Goal: Task Accomplishment & Management: Complete application form

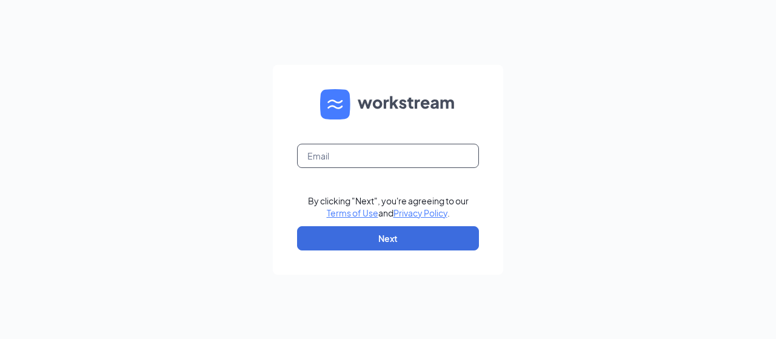
click at [388, 151] on input "text" at bounding box center [388, 156] width 182 height 24
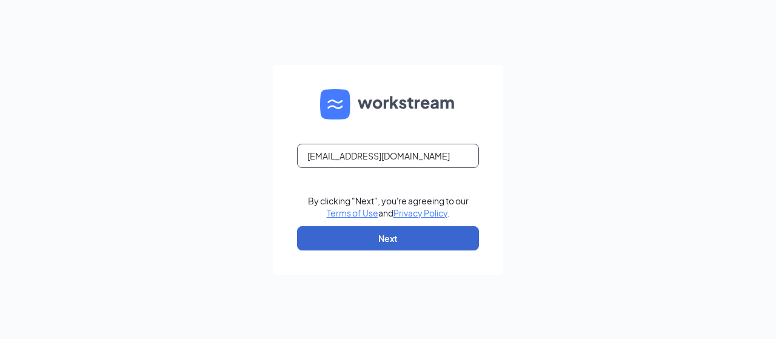
type input "northhills@quintet5g.com"
click at [376, 239] on button "Next" at bounding box center [388, 238] width 182 height 24
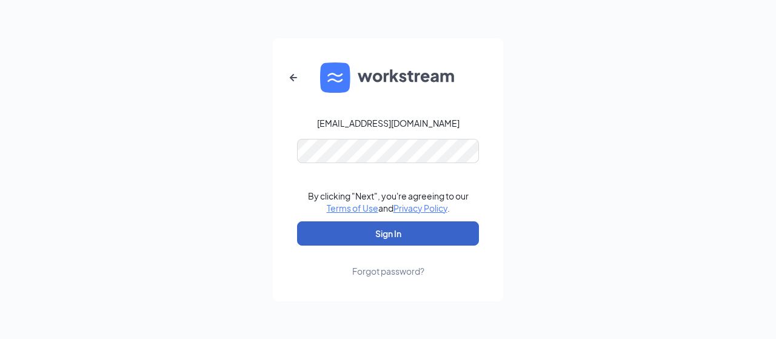
click at [393, 222] on button "Sign In" at bounding box center [388, 233] width 182 height 24
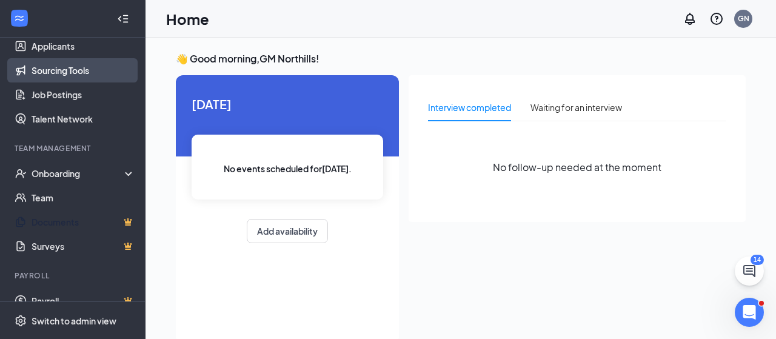
scroll to position [159, 0]
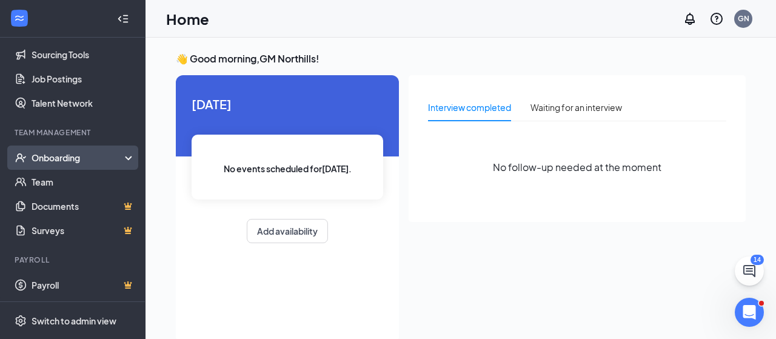
click at [56, 158] on div "Onboarding" at bounding box center [78, 157] width 93 height 12
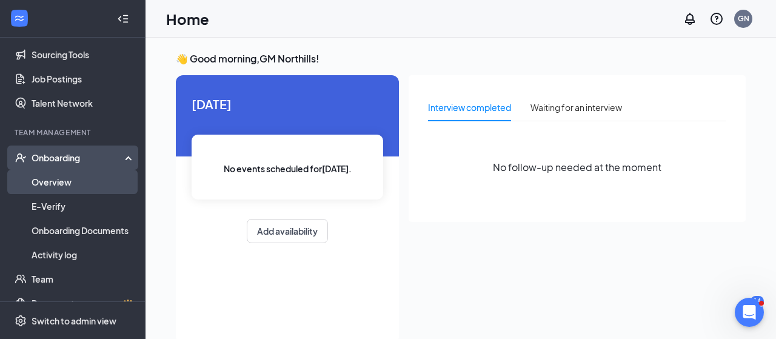
click at [58, 183] on link "Overview" at bounding box center [84, 182] width 104 height 24
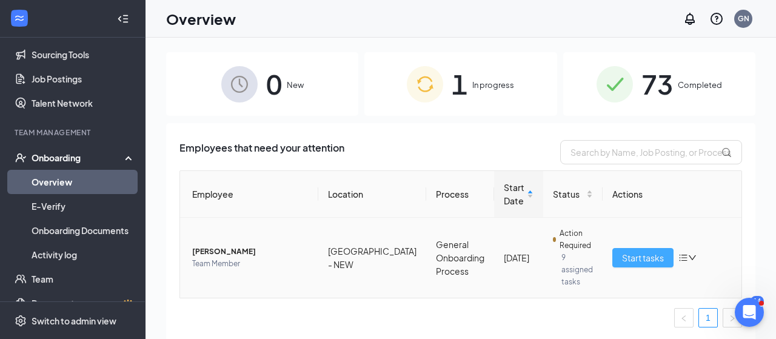
click at [662, 251] on span "Start tasks" at bounding box center [643, 257] width 42 height 13
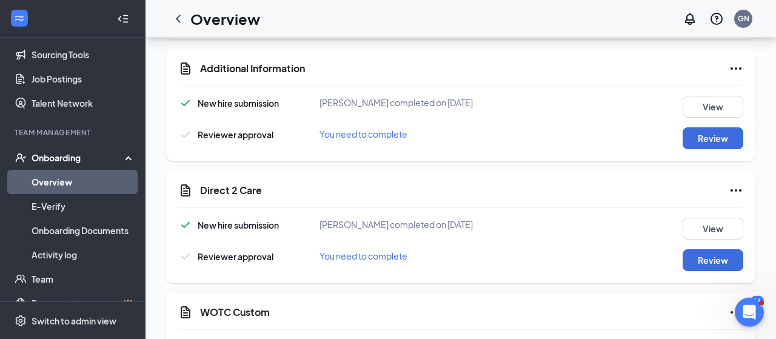
scroll to position [1305, 0]
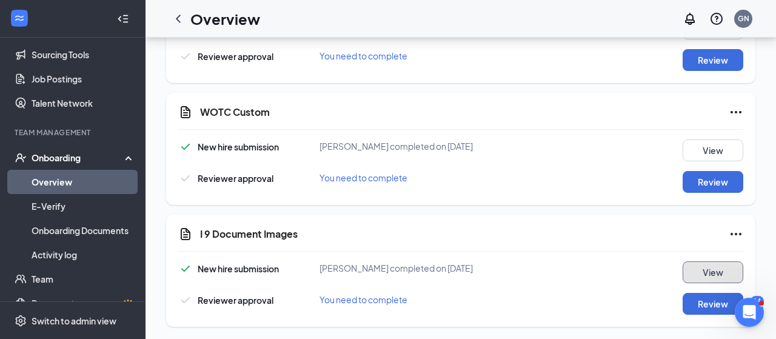
click at [720, 265] on button "View" at bounding box center [712, 272] width 61 height 22
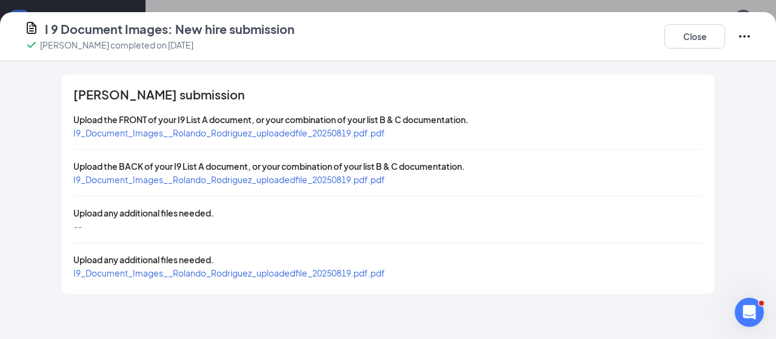
click at [369, 130] on span "I9_Document_Images__Rolando_Rodriguez_uploadedfile_20250819.pdf.pdf" at bounding box center [228, 132] width 311 height 11
click at [176, 181] on span "I9_Document_Images__Rolando_Rodriguez_uploadedfile_20250819.pdf.pdf" at bounding box center [228, 179] width 311 height 11
click at [151, 268] on span "I9_Document_Images__Rolando_Rodriguez_uploadedfile_20250819.pdf.pdf" at bounding box center [228, 272] width 311 height 11
click at [703, 37] on button "Close" at bounding box center [694, 36] width 61 height 24
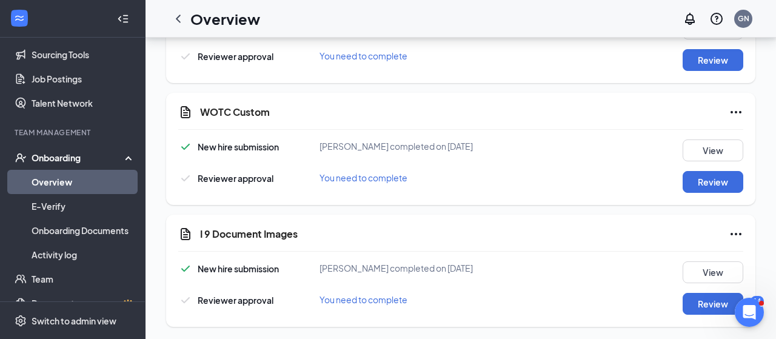
click at [733, 232] on icon "Ellipses" at bounding box center [735, 234] width 15 height 15
click at [579, 281] on div "New hire submission [PERSON_NAME] completed on [DATE] View Reviewer approval Yo…" at bounding box center [460, 287] width 565 height 53
click at [699, 270] on button "View" at bounding box center [712, 272] width 61 height 22
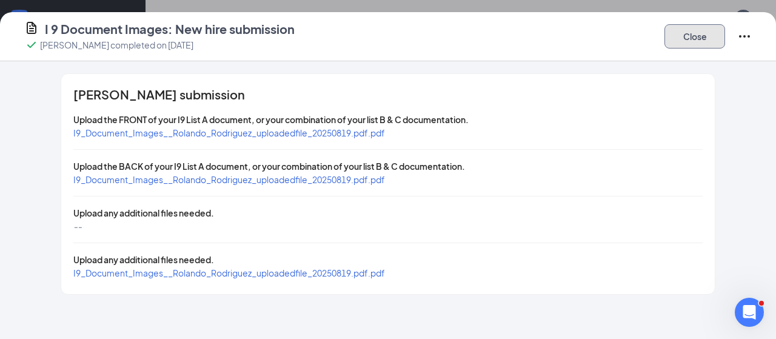
click at [693, 45] on button "Close" at bounding box center [694, 36] width 61 height 24
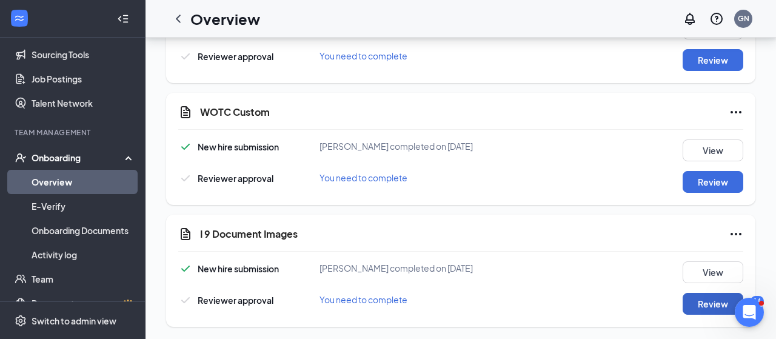
click at [703, 301] on button "Review" at bounding box center [712, 304] width 61 height 22
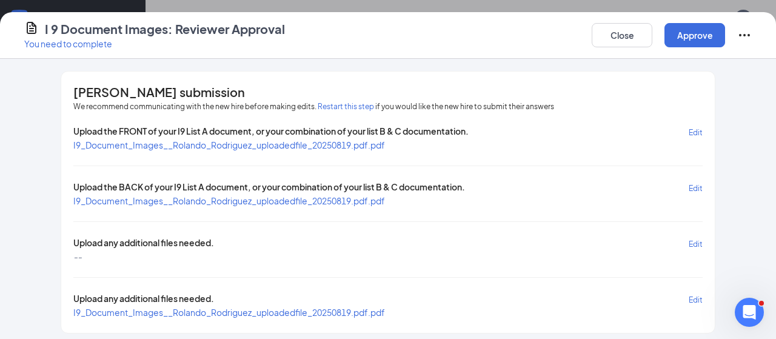
click at [341, 110] on button "Restart this step" at bounding box center [346, 107] width 56 height 12
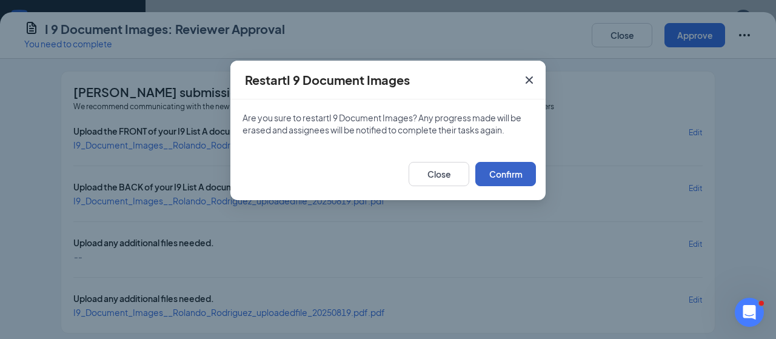
click at [507, 174] on button "Confirm" at bounding box center [505, 174] width 61 height 24
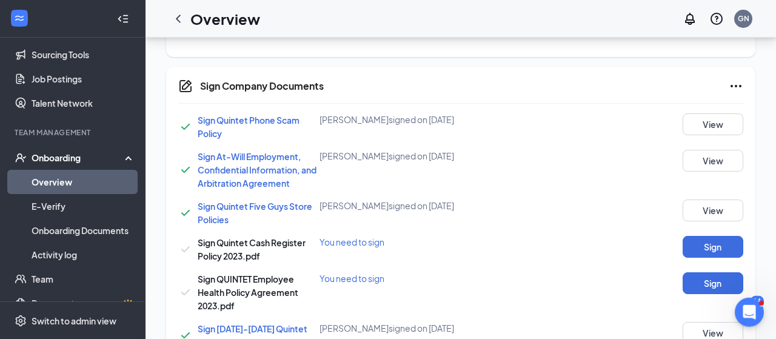
scroll to position [717, 0]
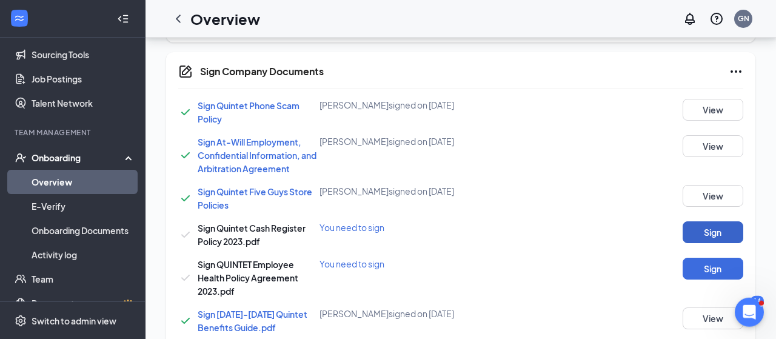
click at [711, 233] on button "Sign" at bounding box center [712, 232] width 61 height 22
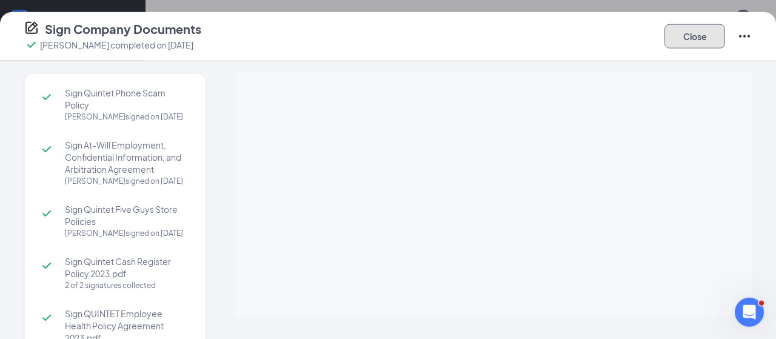
click at [697, 42] on button "Close" at bounding box center [694, 36] width 61 height 24
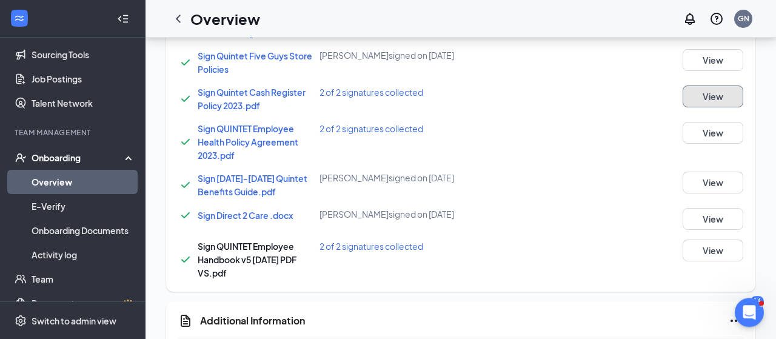
scroll to position [854, 0]
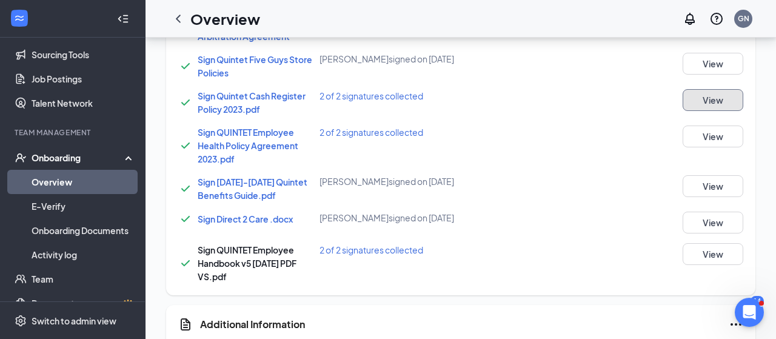
click at [701, 96] on button "View" at bounding box center [712, 100] width 61 height 22
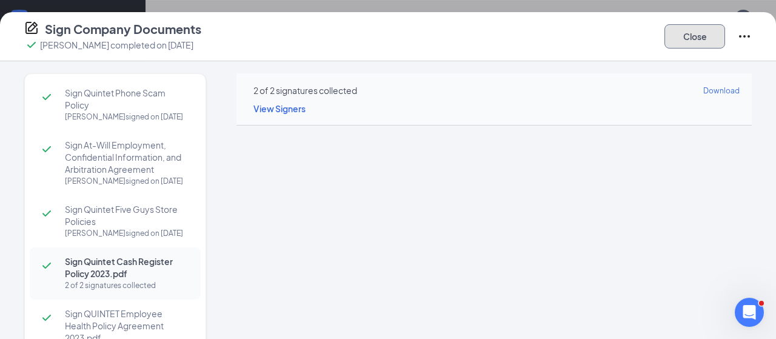
click at [698, 35] on button "Close" at bounding box center [694, 36] width 61 height 24
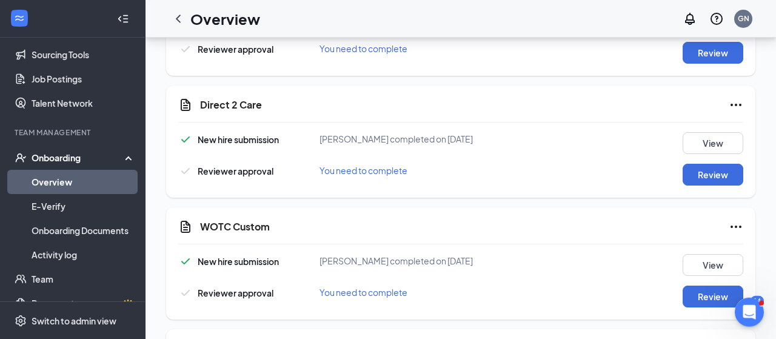
scroll to position [1194, 0]
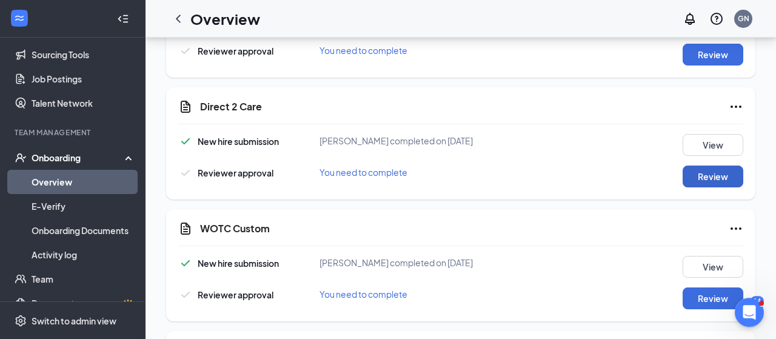
click at [701, 176] on button "Review" at bounding box center [712, 176] width 61 height 22
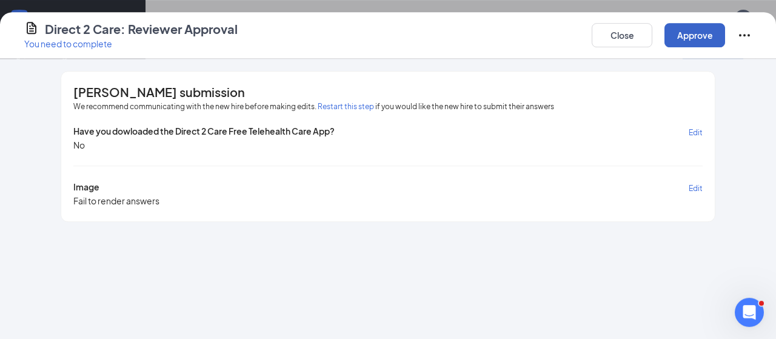
click at [680, 40] on button "Approve" at bounding box center [694, 35] width 61 height 24
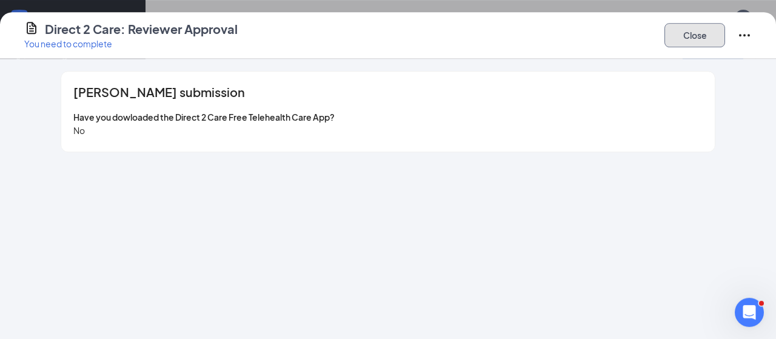
click at [707, 27] on button "Close" at bounding box center [694, 35] width 61 height 24
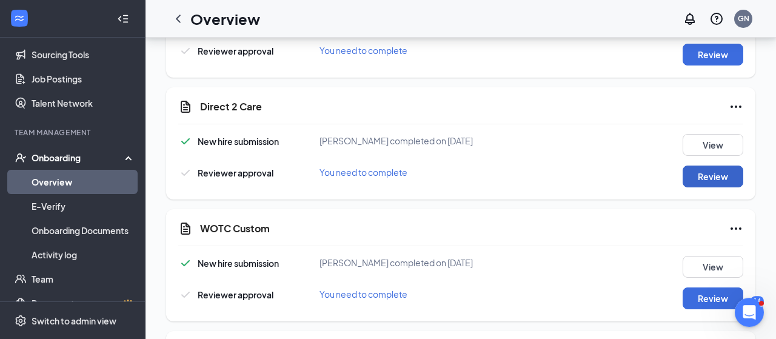
scroll to position [1310, 0]
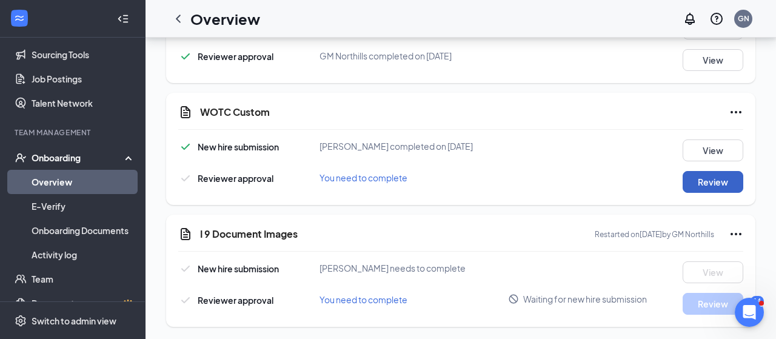
click at [702, 177] on button "Review" at bounding box center [712, 182] width 61 height 22
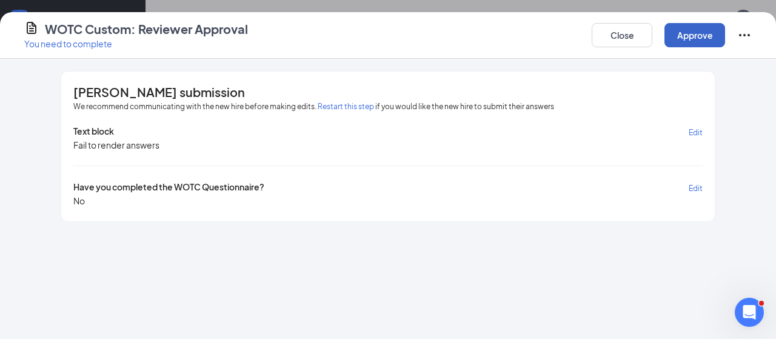
click at [699, 41] on button "Approve" at bounding box center [694, 35] width 61 height 24
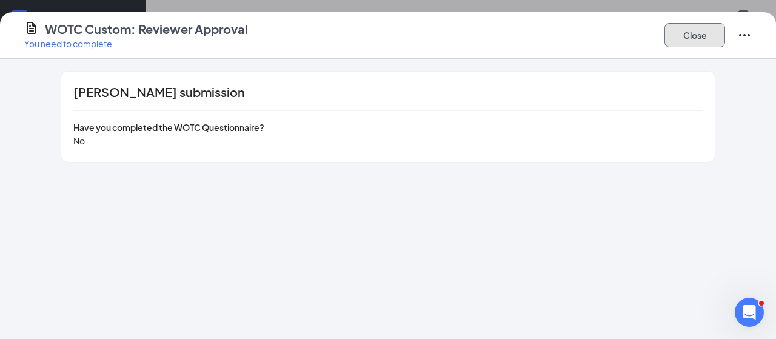
click at [688, 40] on button "Close" at bounding box center [694, 35] width 61 height 24
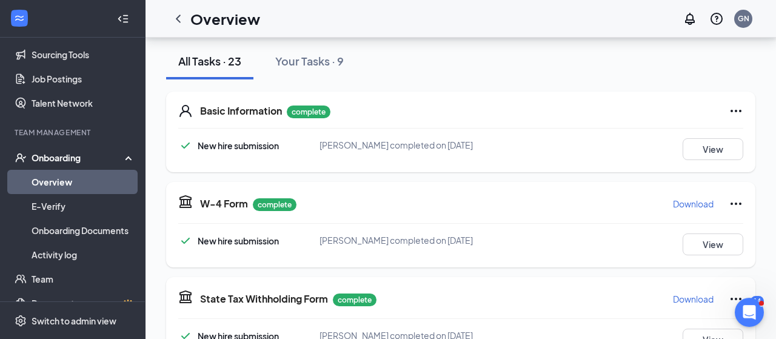
scroll to position [0, 0]
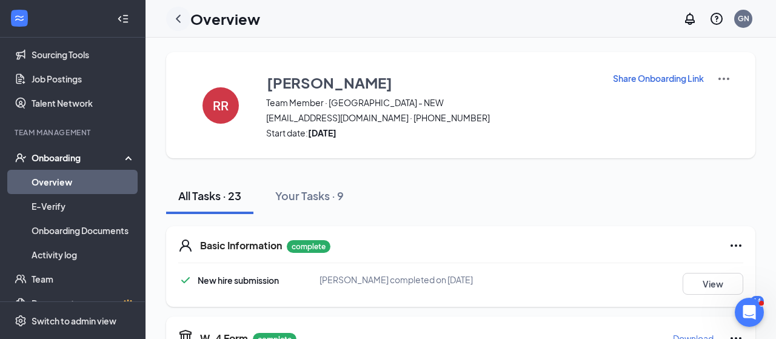
click at [173, 16] on icon "ChevronLeft" at bounding box center [178, 19] width 15 height 15
